Goal: Find specific page/section: Find specific page/section

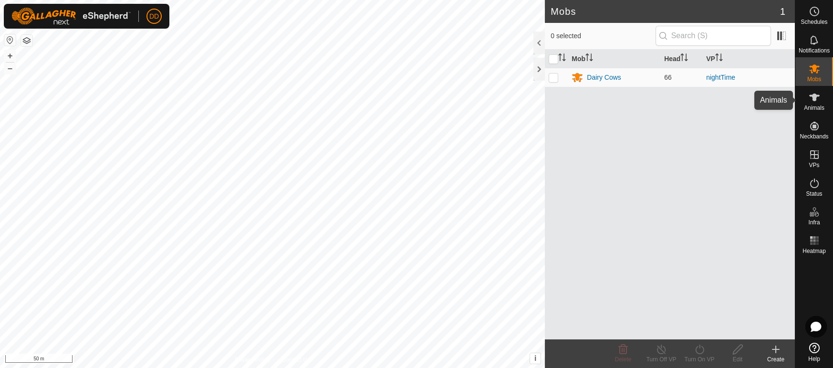
click at [816, 102] on icon at bounding box center [814, 97] width 11 height 11
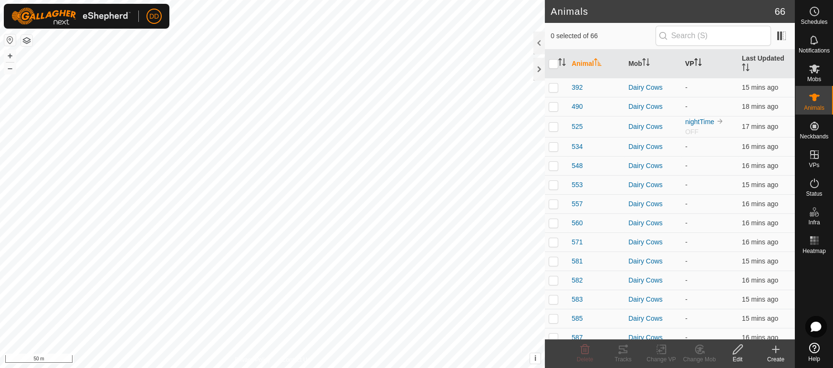
click at [695, 62] on th "VP" at bounding box center [709, 64] width 57 height 29
